Goal: Transaction & Acquisition: Book appointment/travel/reservation

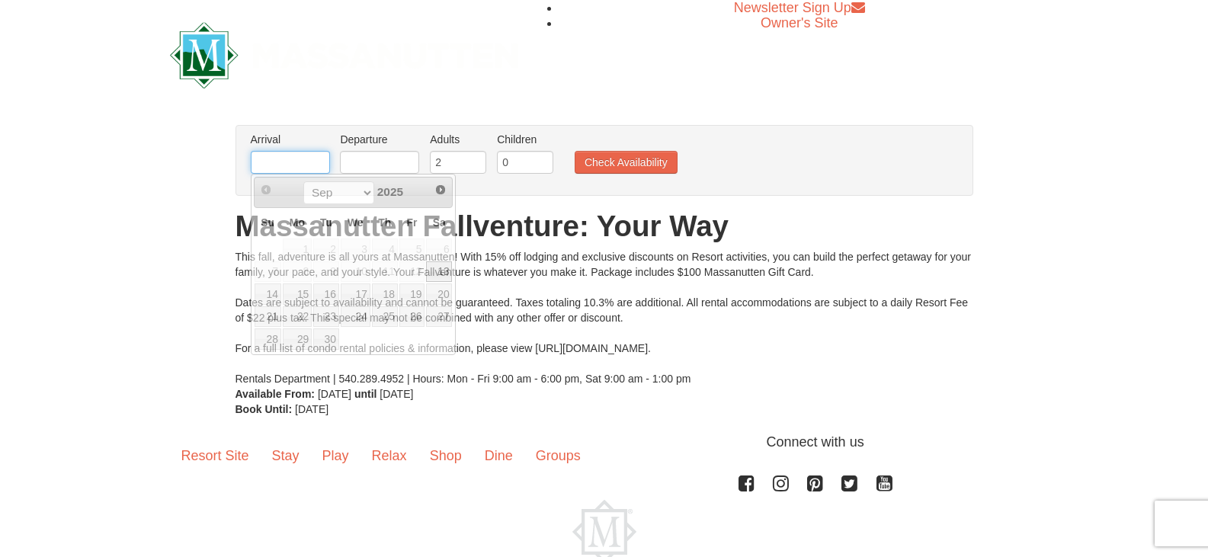
click at [301, 168] on input "text" at bounding box center [290, 162] width 79 height 23
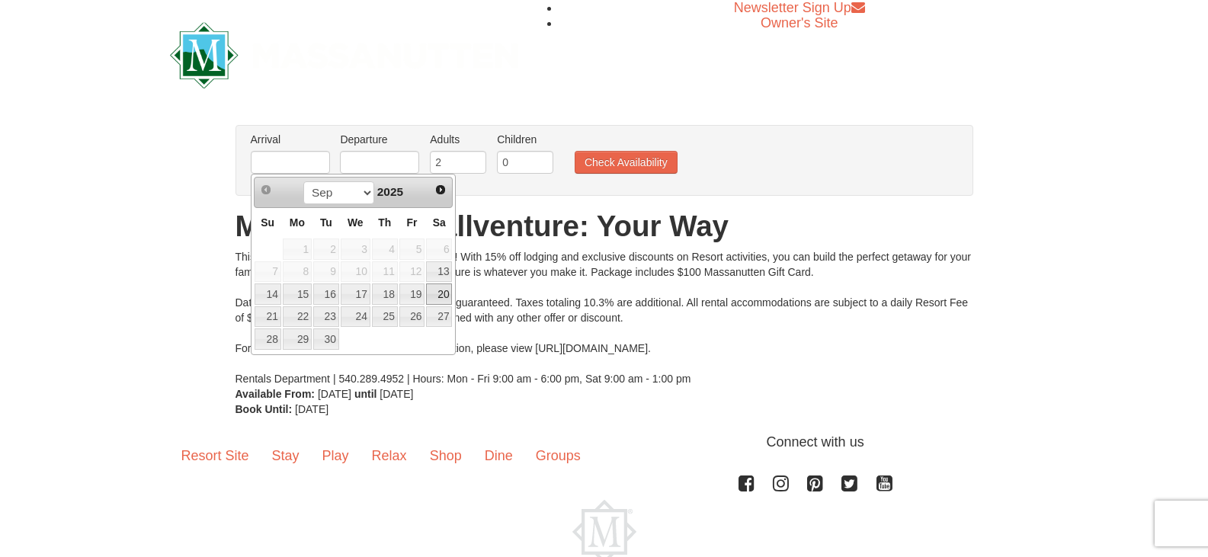
click at [438, 293] on link "20" at bounding box center [439, 293] width 26 height 21
type input "[DATE]"
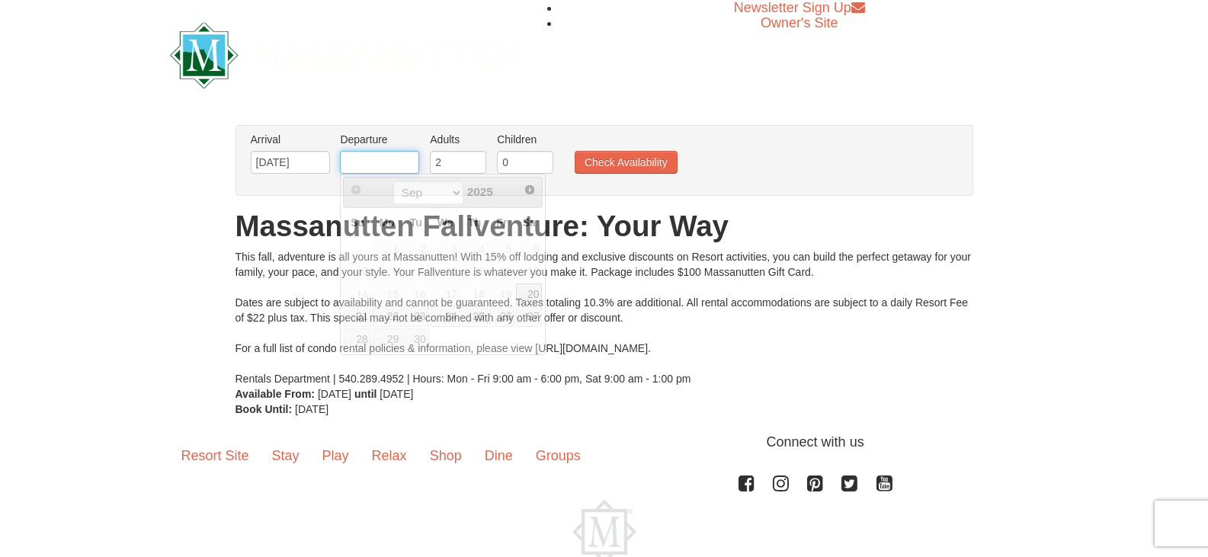
click at [393, 171] on input "text" at bounding box center [379, 162] width 79 height 23
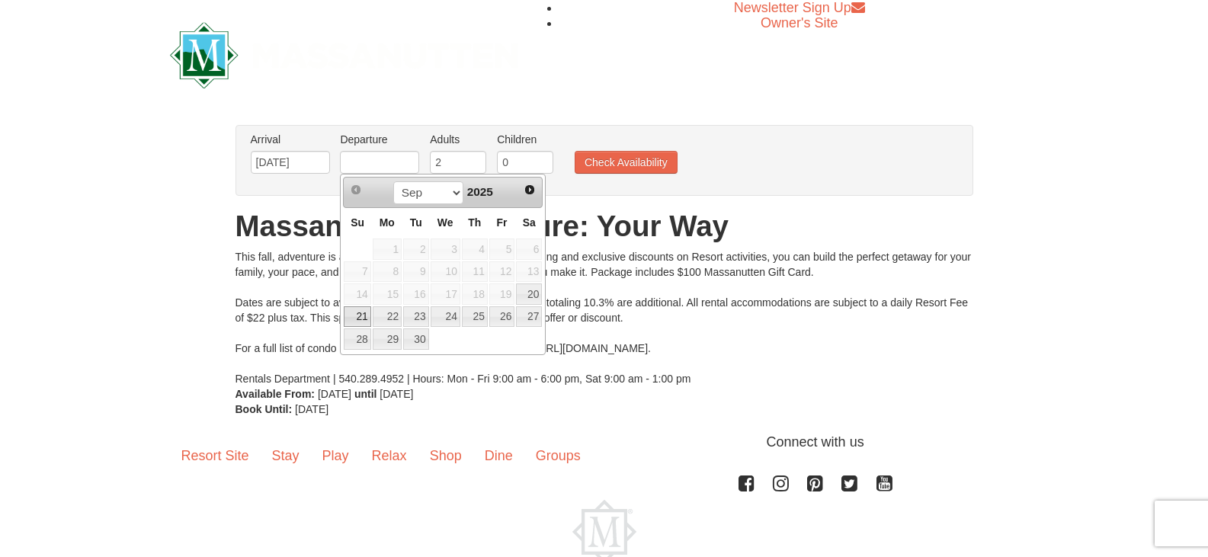
click at [358, 321] on link "21" at bounding box center [357, 316] width 27 height 21
type input "[DATE]"
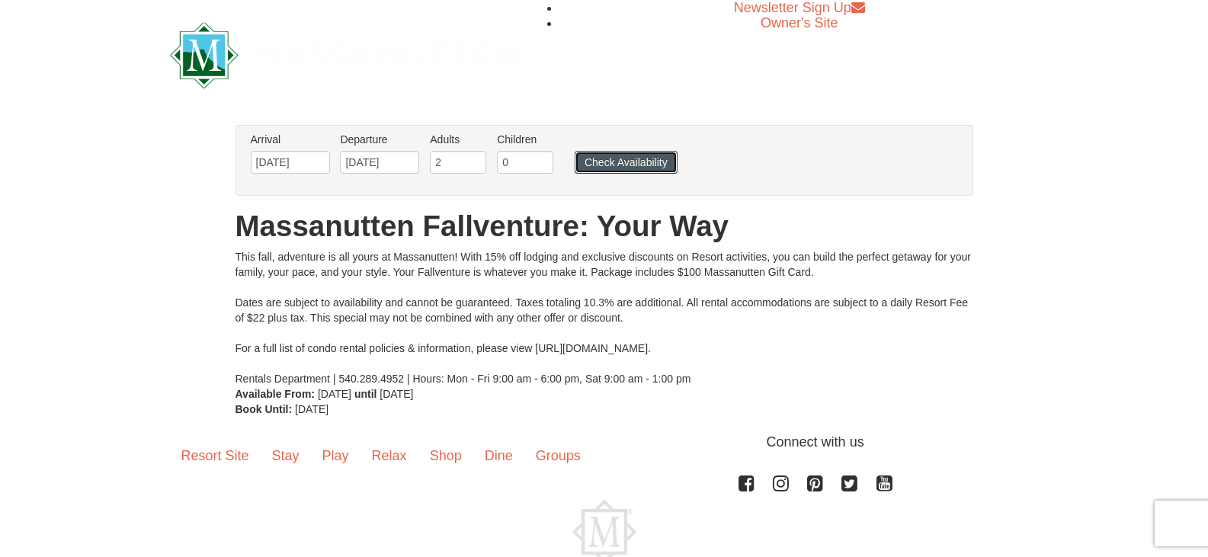
click at [622, 157] on button "Check Availability" at bounding box center [625, 162] width 103 height 23
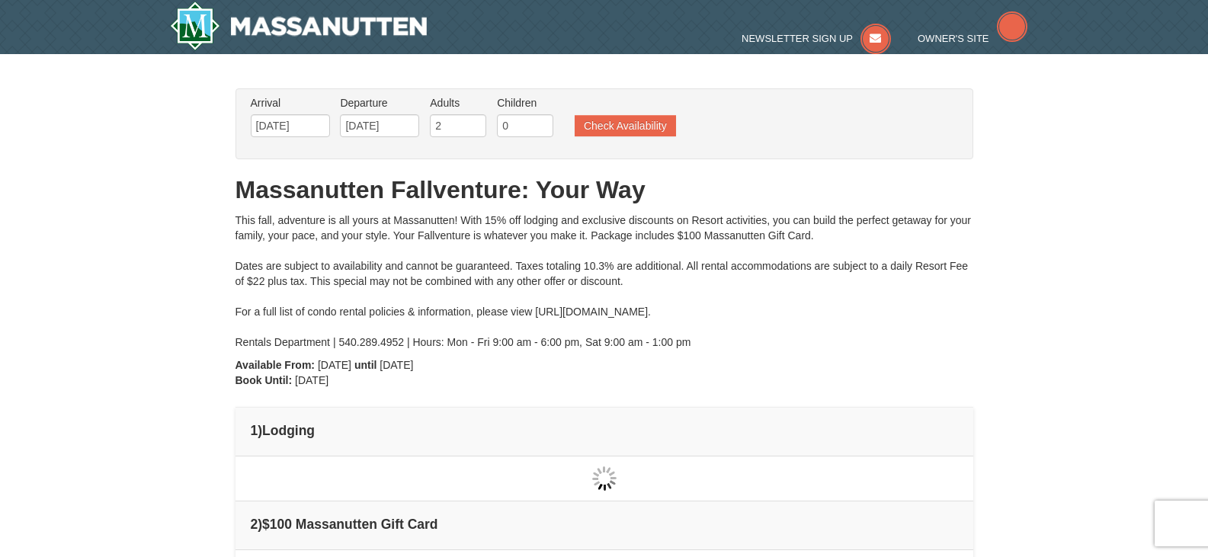
scroll to position [21, 0]
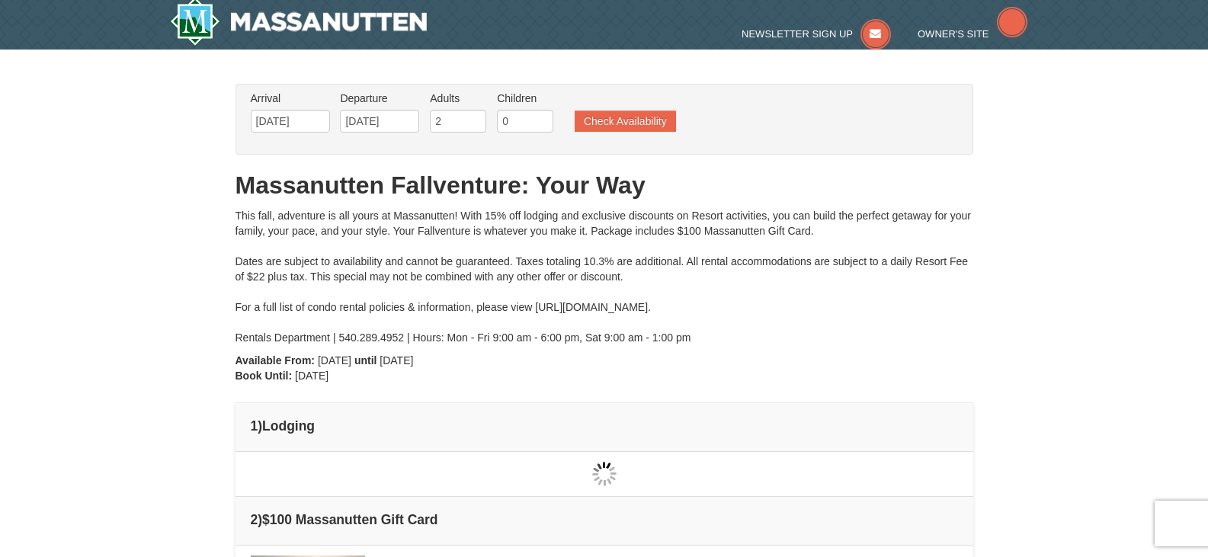
type input "[DATE]"
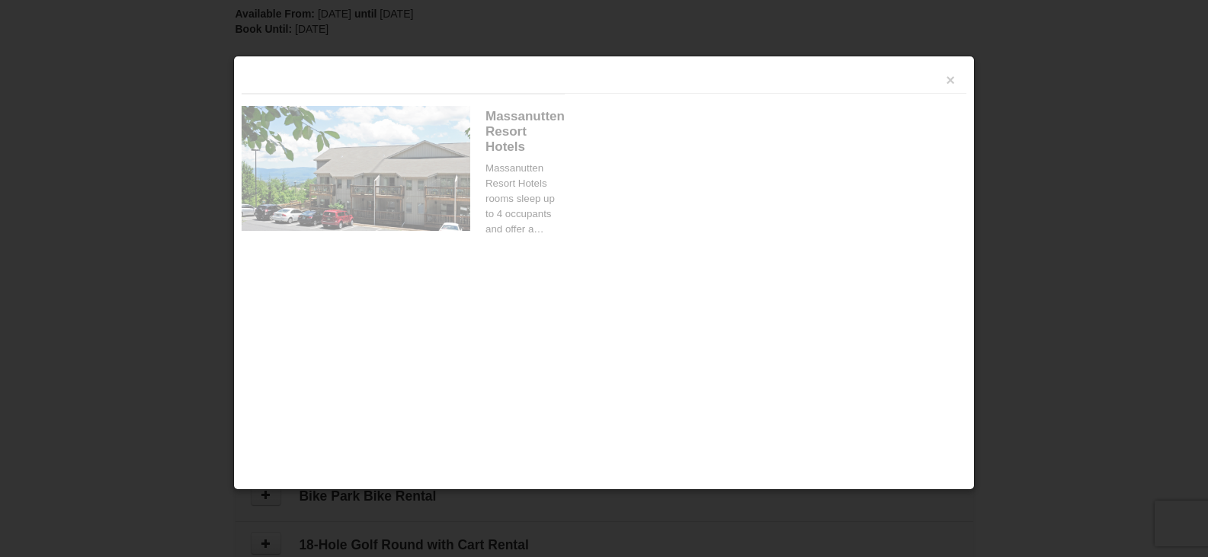
scroll to position [466, 0]
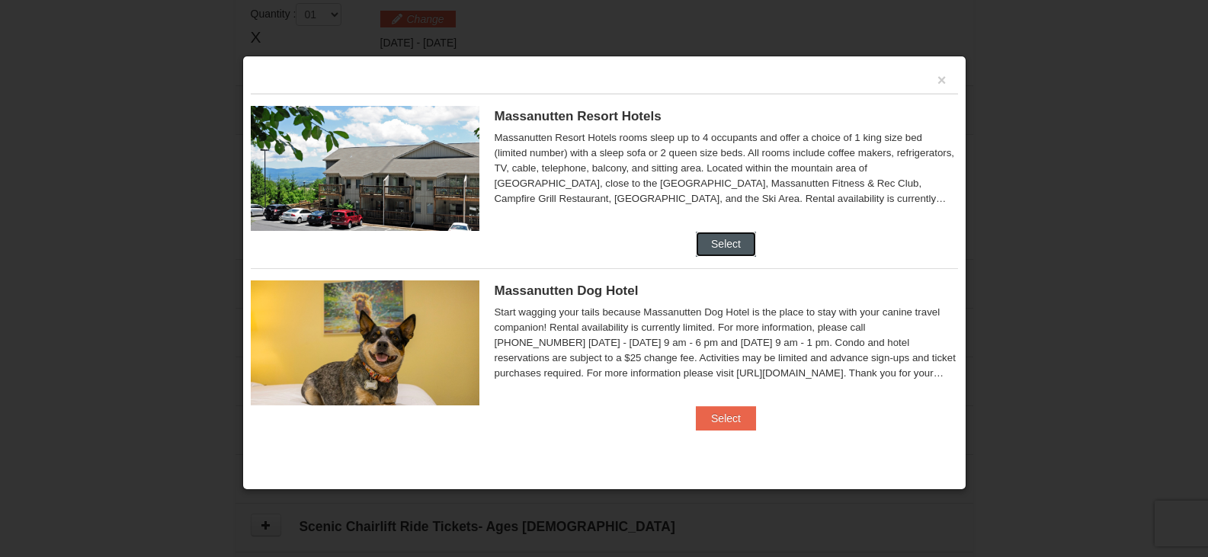
click at [725, 250] on button "Select" at bounding box center [726, 244] width 60 height 24
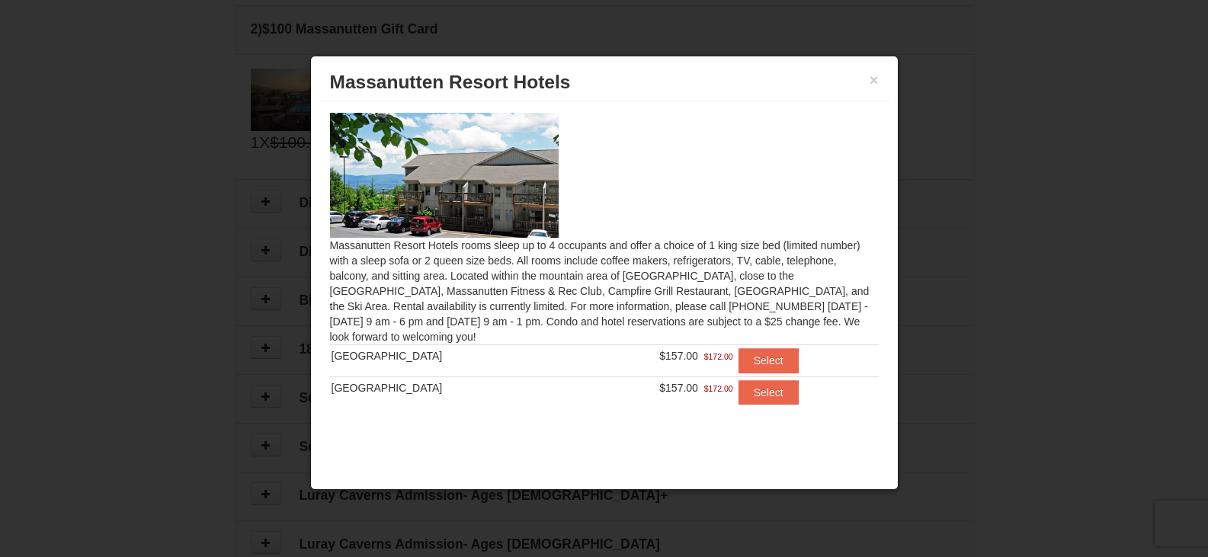
scroll to position [542, 0]
click at [874, 81] on button "×" at bounding box center [873, 79] width 9 height 15
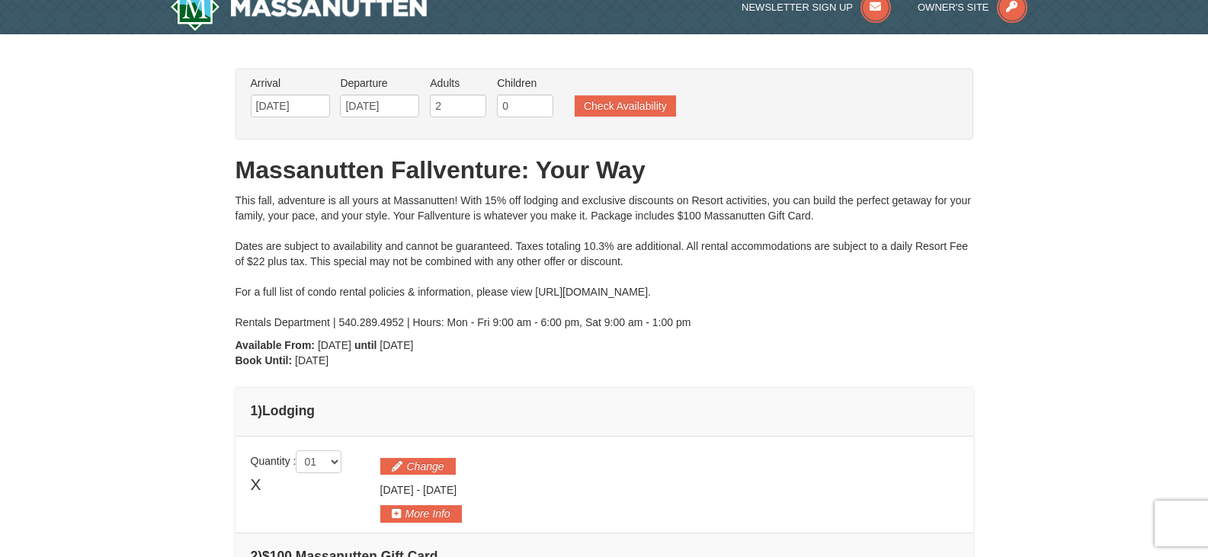
scroll to position [0, 0]
